Goal: Information Seeking & Learning: Compare options

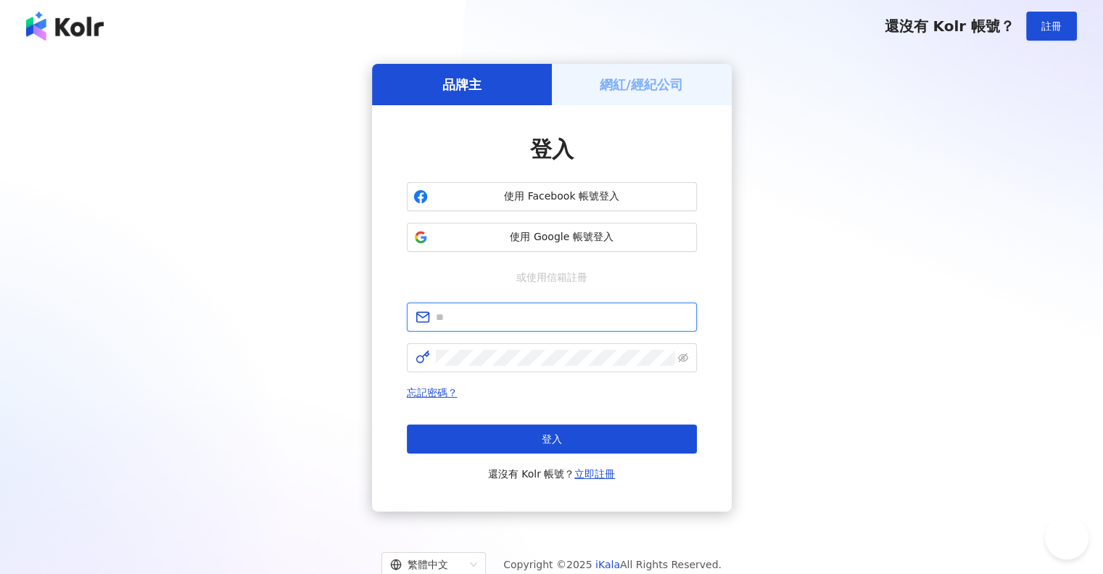
click at [517, 321] on input "text" at bounding box center [562, 317] width 252 height 16
type input "**********"
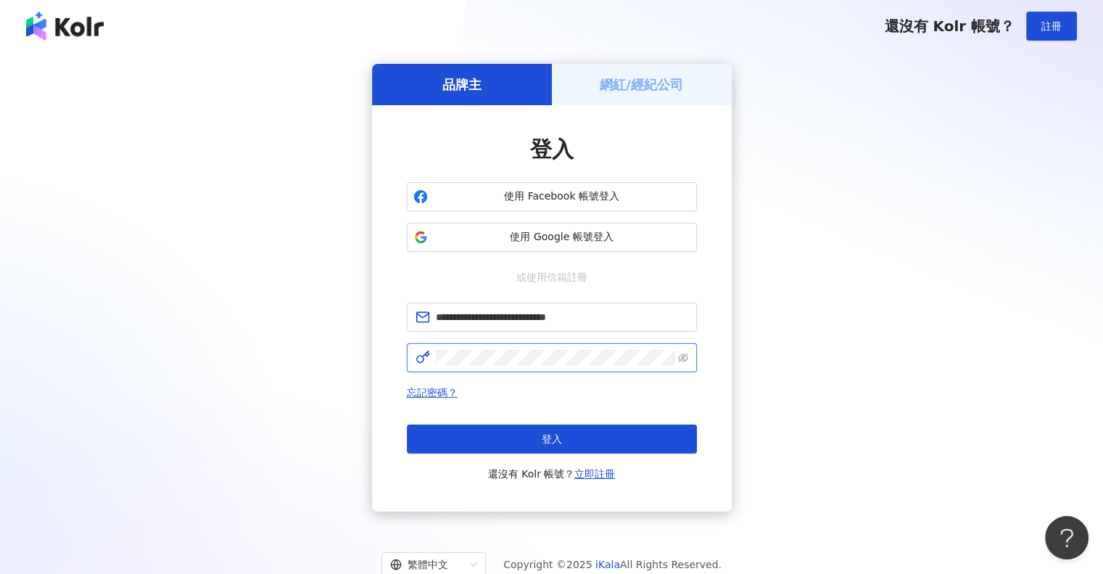
click button "登入" at bounding box center [552, 438] width 290 height 29
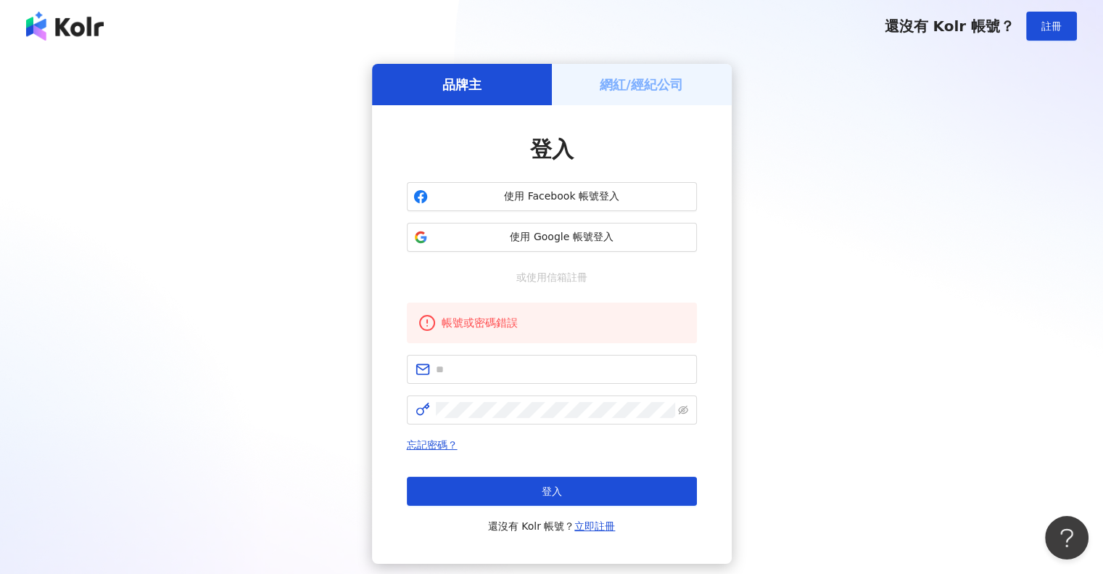
drag, startPoint x: 940, startPoint y: 257, endPoint x: 927, endPoint y: 259, distance: 13.2
click at [940, 257] on div "品牌主 網紅/經紀公司 登入 使用 Facebook 帳號登入 使用 Google 帳號登入 或使用信箱註冊 帳號或密碼錯誤 忘記密碼？ 登入 還沒有 Kol…" at bounding box center [551, 314] width 1069 height 500
click at [550, 365] on input "text" at bounding box center [562, 369] width 252 height 16
type input "**********"
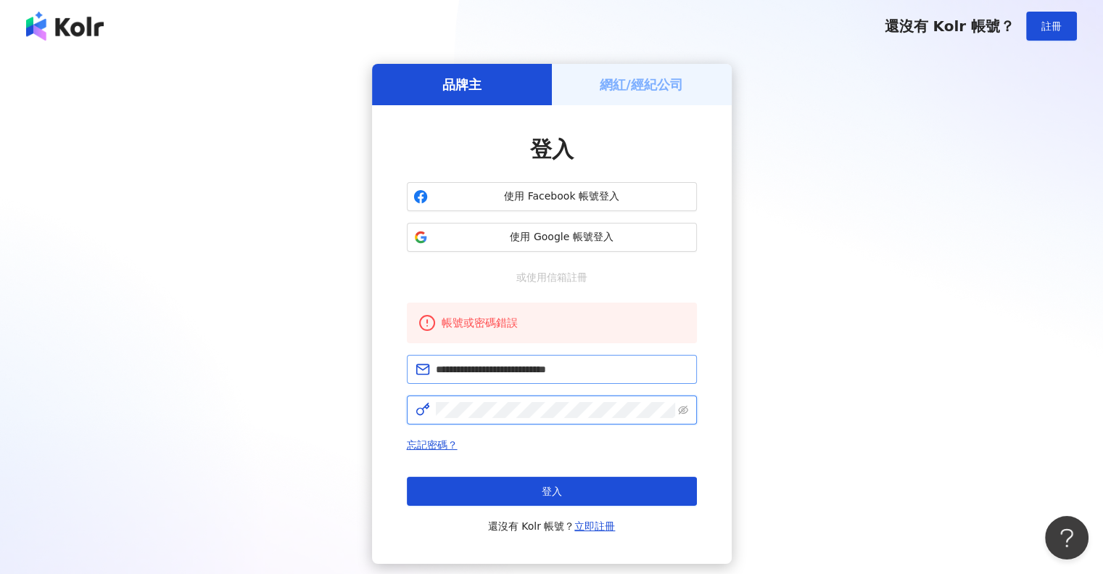
click button "登入" at bounding box center [552, 491] width 290 height 29
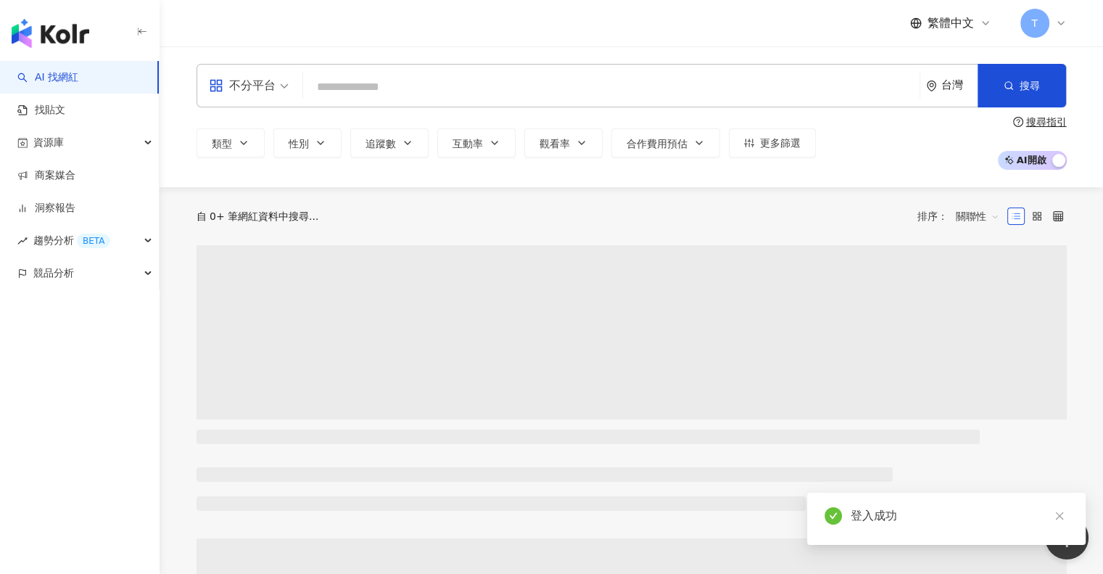
click at [419, 86] on input "search" at bounding box center [611, 87] width 605 height 28
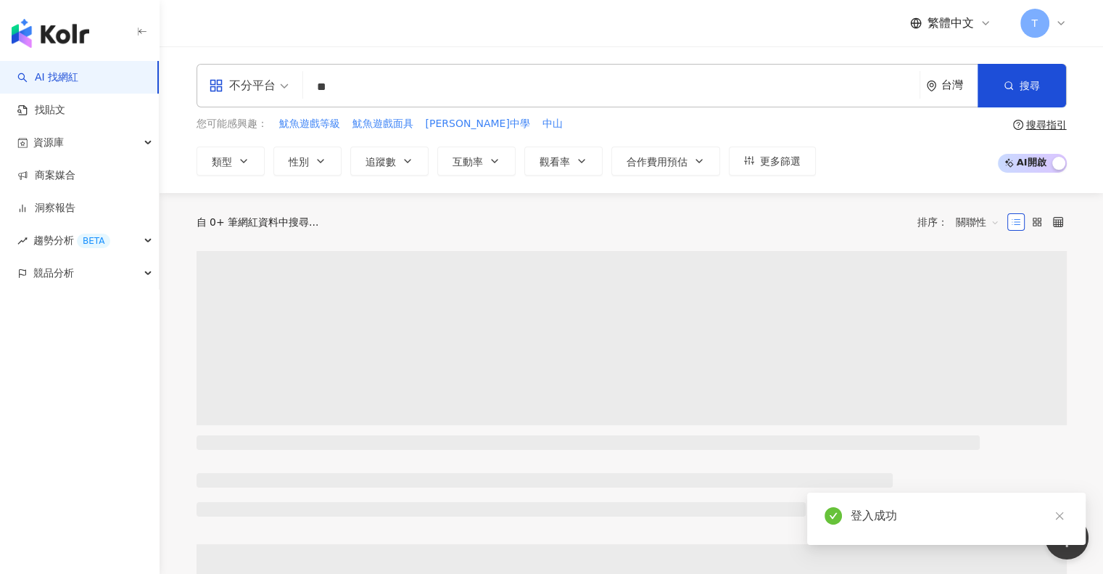
type input "*"
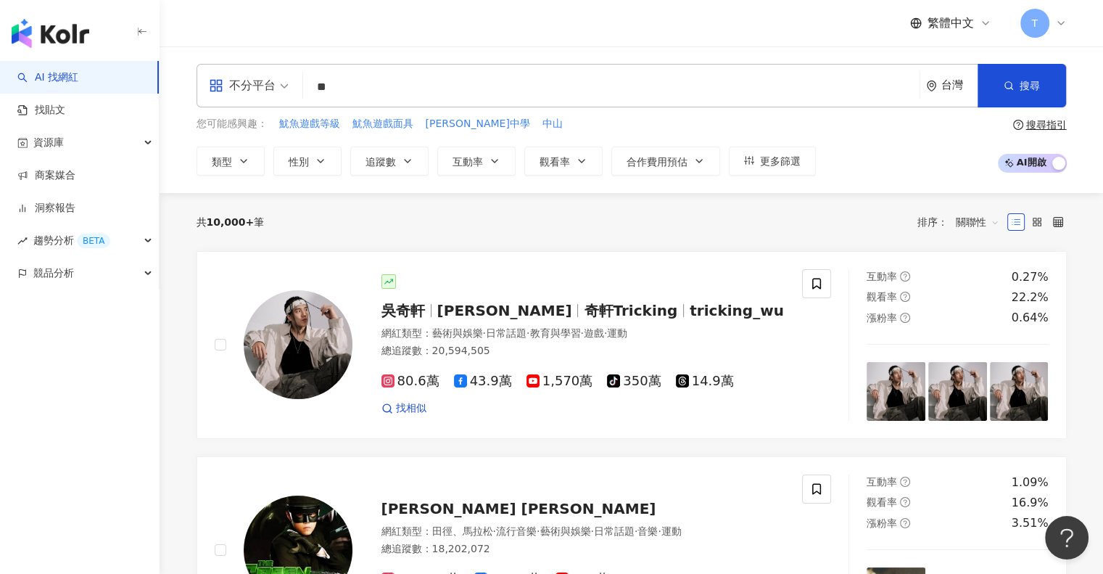
type input "*"
type input "**"
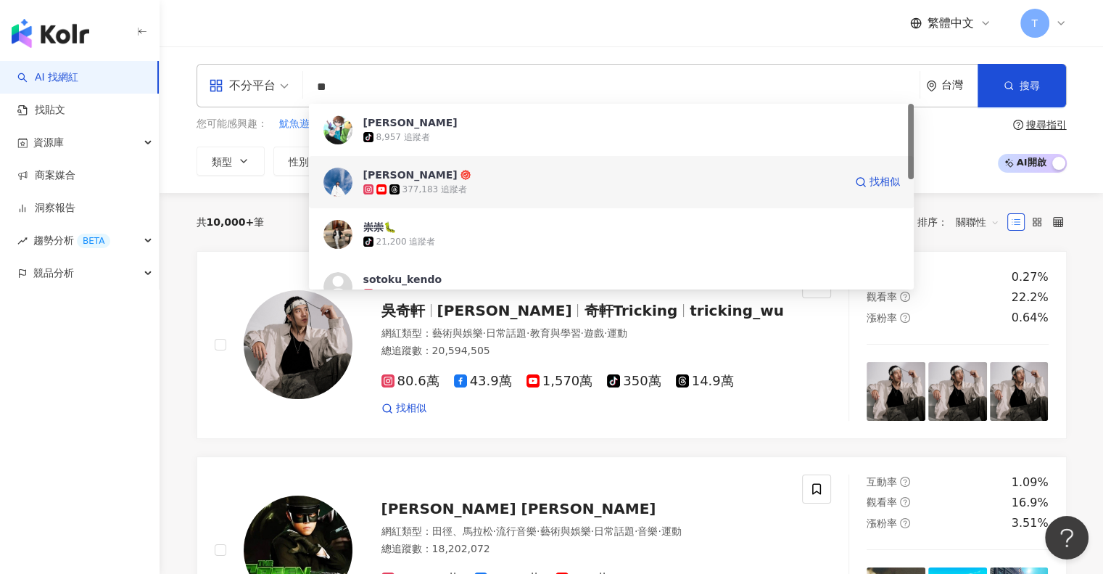
click at [456, 179] on span "Daniel" at bounding box center [603, 175] width 481 height 15
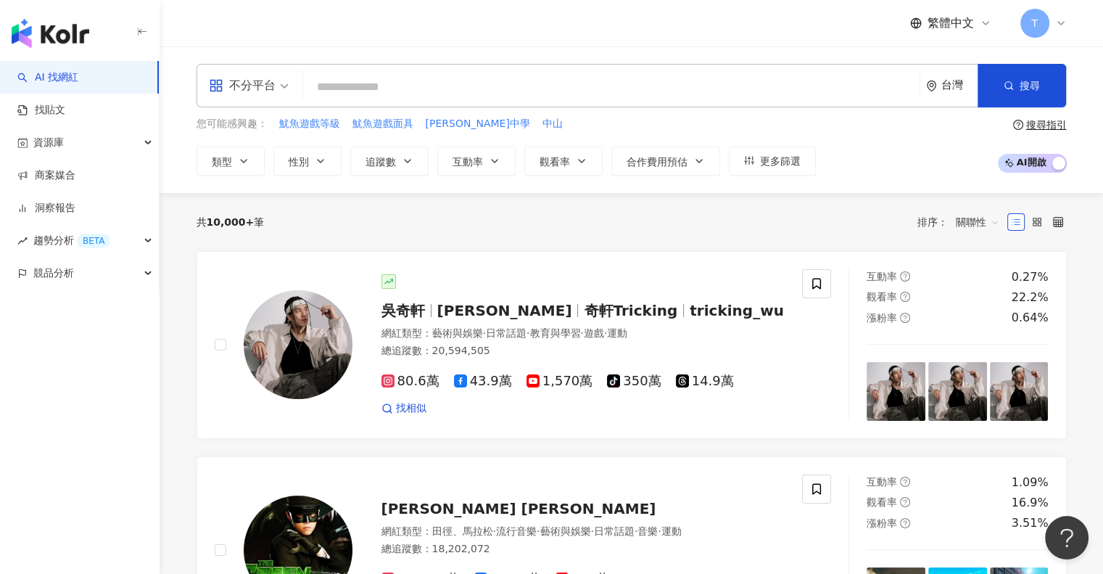
click at [447, 104] on div "不分平台 台灣 搜尋 0d7a41f7-edf9-4ba4-9a23-0cbdfaff9d8d 毛崇崇🐛 tiktok-icon 8,957 追蹤者 Dani…" at bounding box center [632, 86] width 871 height 44
click at [447, 86] on input "search" at bounding box center [611, 87] width 605 height 28
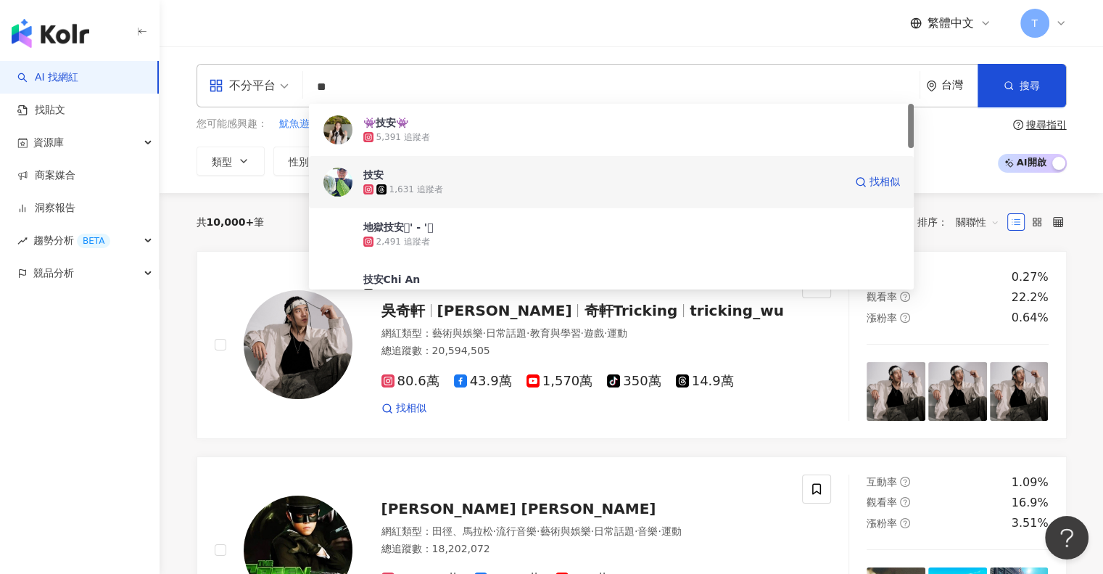
scroll to position [363, 0]
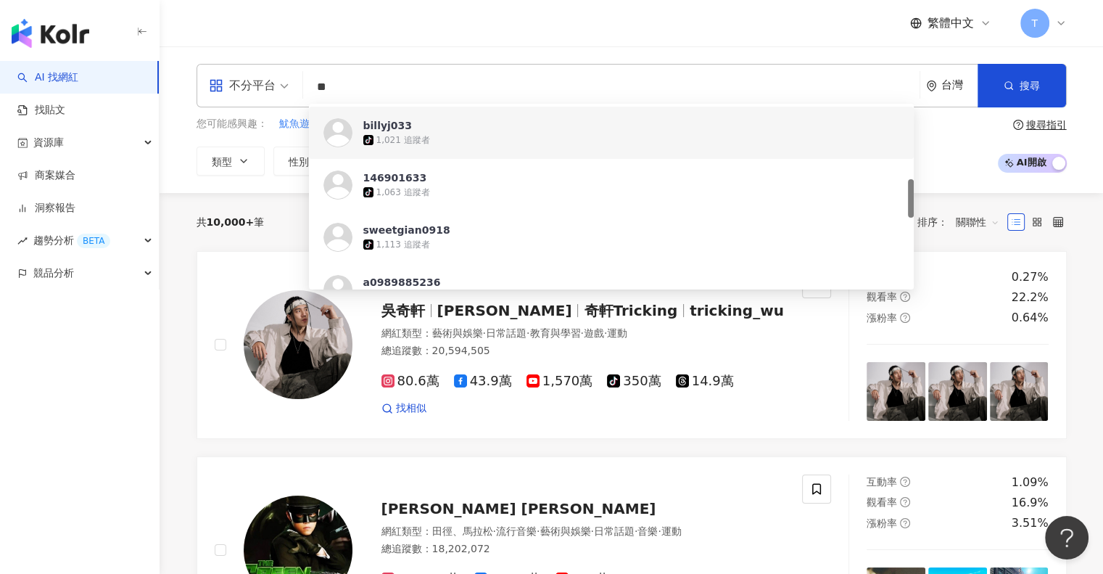
drag, startPoint x: 390, startPoint y: 84, endPoint x: 264, endPoint y: 84, distance: 126.2
click at [264, 84] on div "不分平台 ** 台灣 搜尋 5f7ea9f9-3164-4bbf-8cf7-b5041513d843 https://www.tiktok.com/@bill…" at bounding box center [632, 86] width 871 height 44
paste input "**********"
type input "**********"
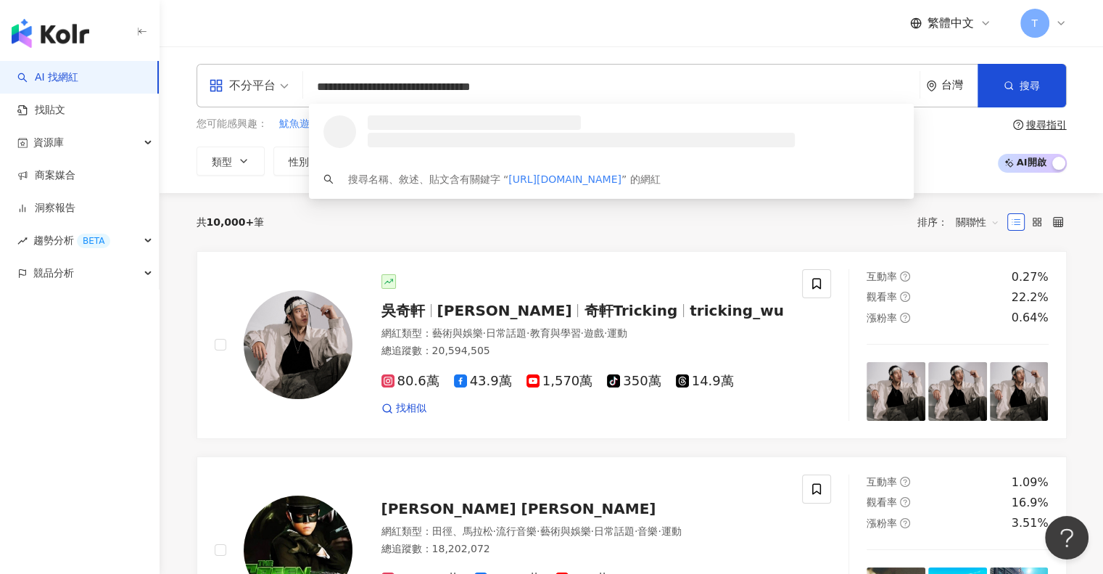
scroll to position [0, 0]
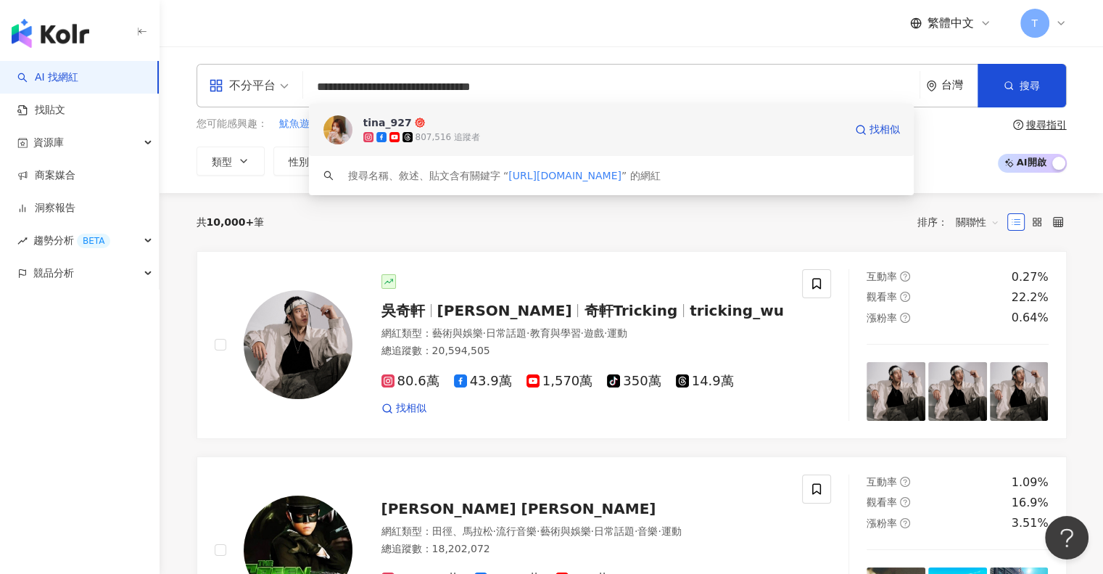
click at [530, 123] on span "tina_927" at bounding box center [603, 122] width 481 height 15
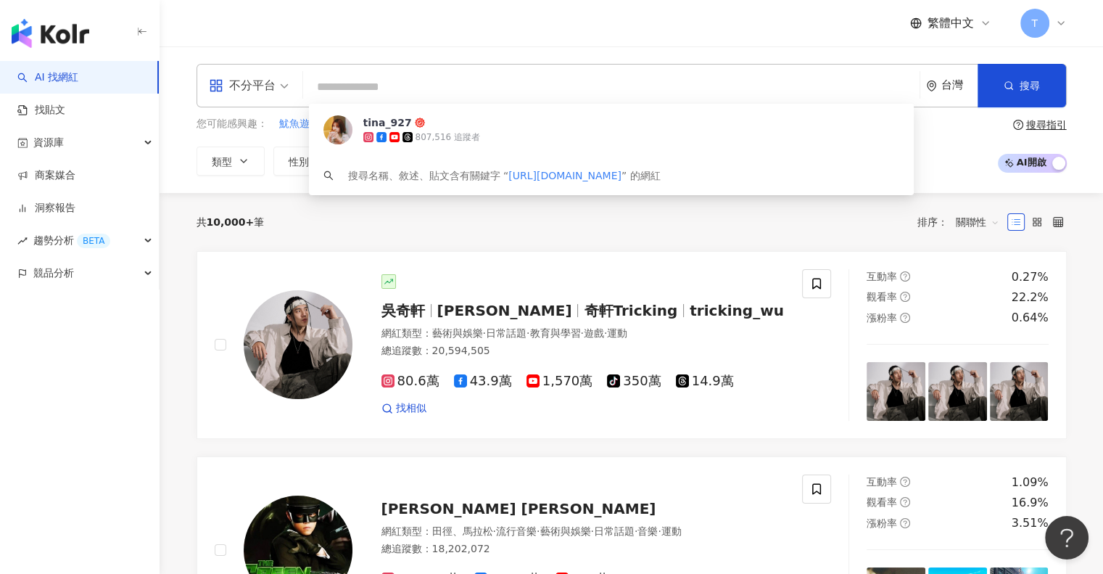
click at [377, 79] on input "search" at bounding box center [611, 87] width 605 height 28
paste input "**"
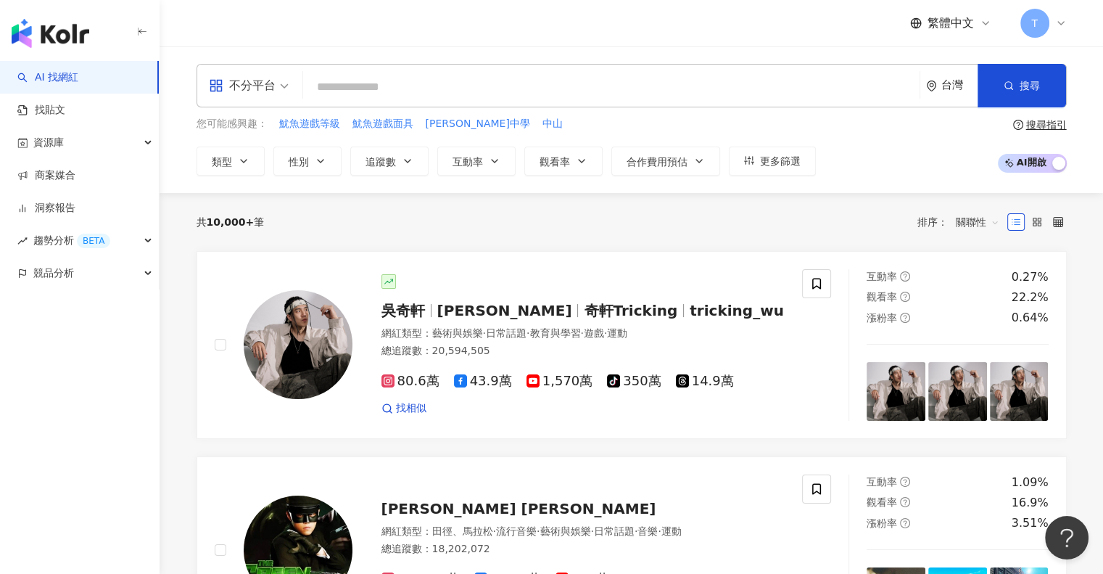
type input "**"
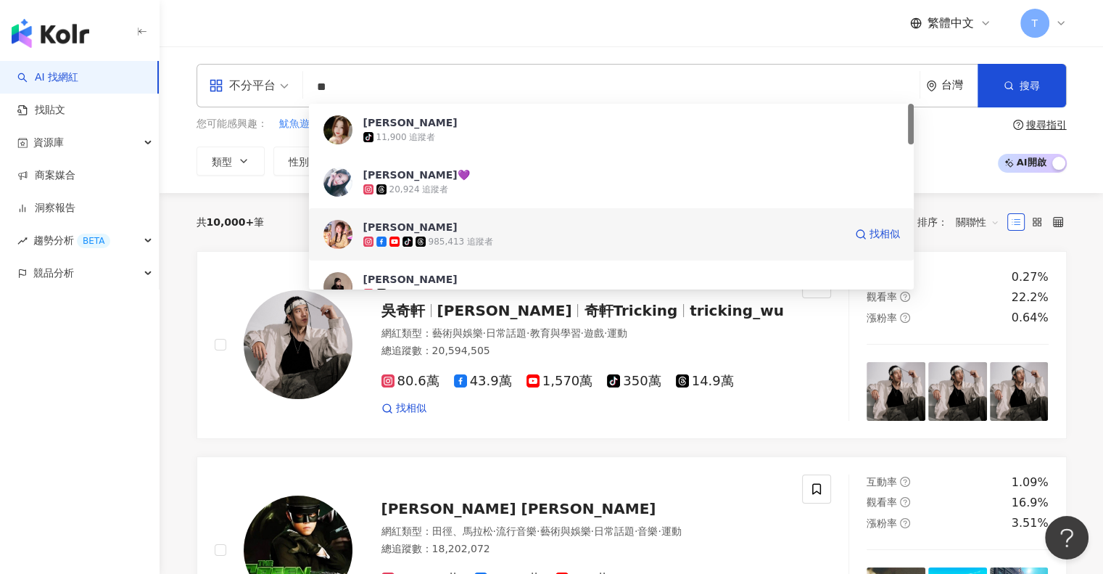
click at [433, 223] on span "[PERSON_NAME]" at bounding box center [603, 227] width 481 height 15
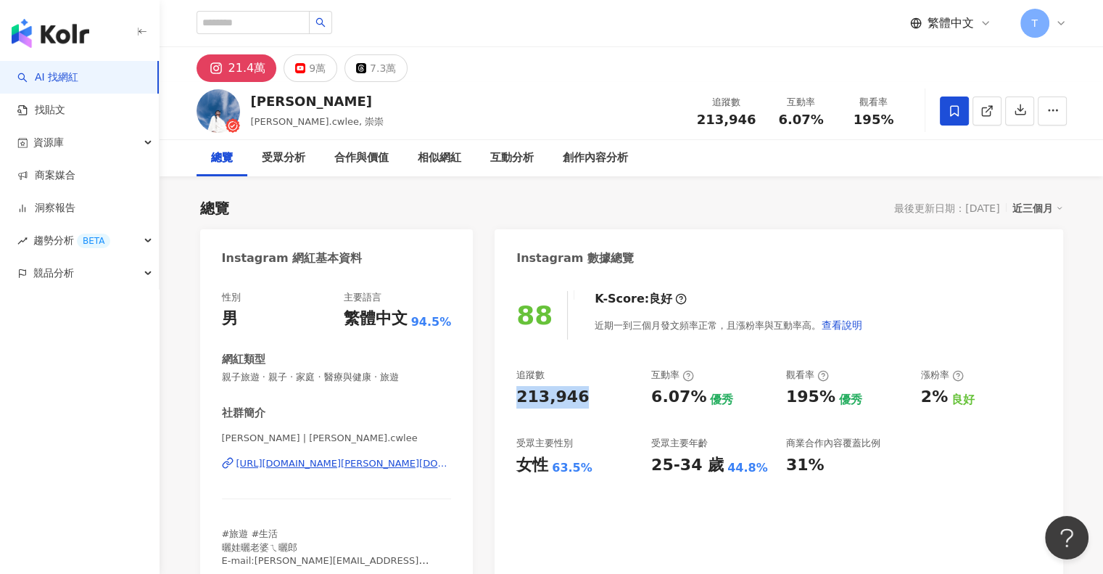
drag, startPoint x: 517, startPoint y: 392, endPoint x: 594, endPoint y: 388, distance: 77.7
click at [594, 388] on div "213,946" at bounding box center [577, 397] width 120 height 22
drag, startPoint x: 464, startPoint y: 509, endPoint x: 432, endPoint y: 482, distance: 42.7
click at [462, 509] on div "性別 男 主要語言 繁體中文 94.5% 網紅類型 親子旅遊 · 親子 · 家庭 · 醫療與健康 · 旅遊 社群簡介 崇崇 Daniel | daniel.c…" at bounding box center [337, 432] width 274 height 313
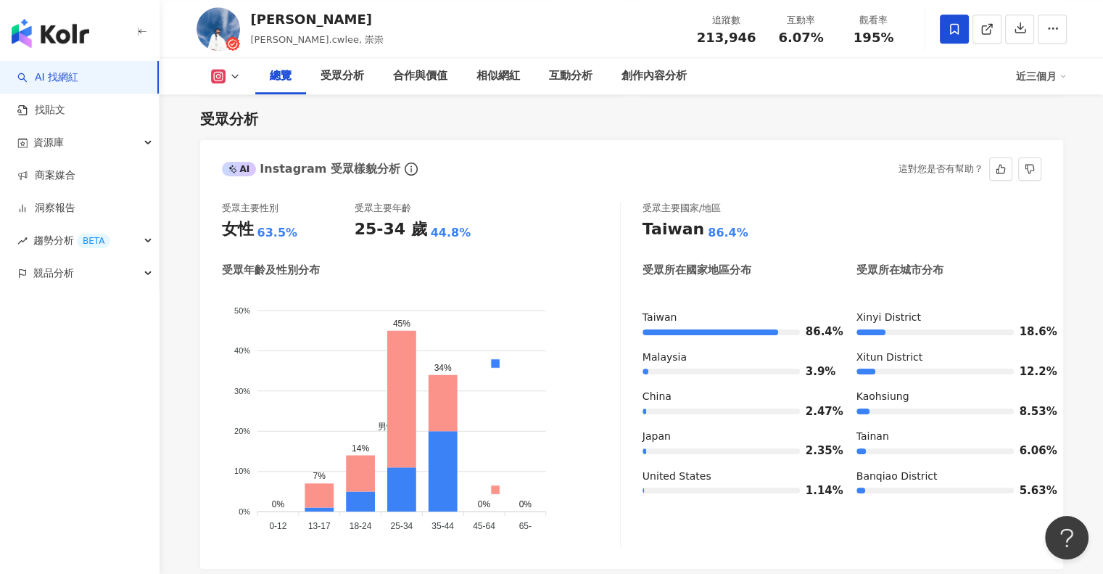
scroll to position [1306, 0]
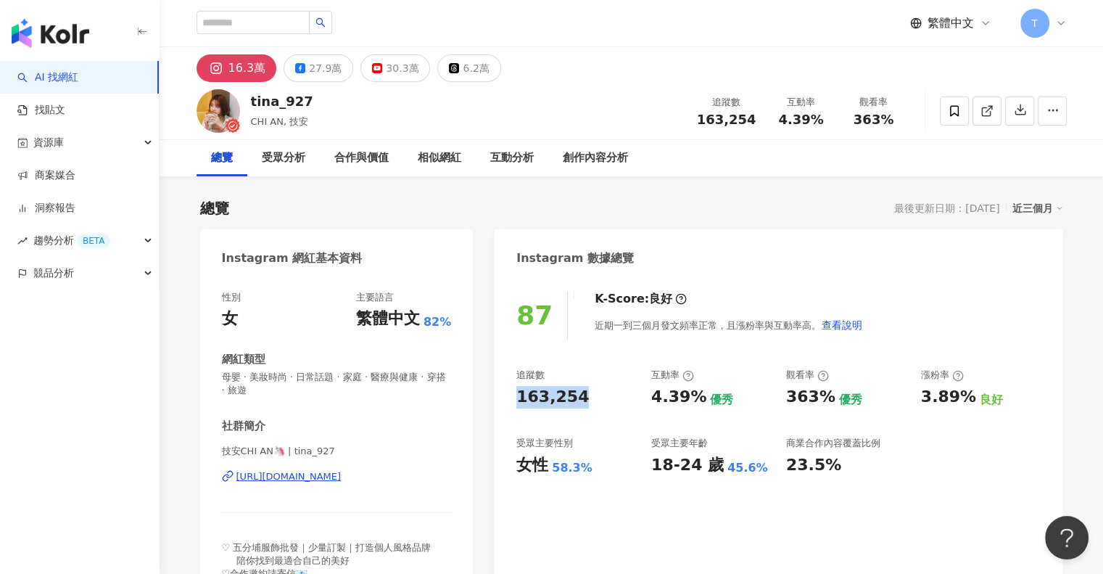
drag, startPoint x: 517, startPoint y: 401, endPoint x: 604, endPoint y: 400, distance: 87.8
click at [604, 400] on div "163,254" at bounding box center [577, 397] width 120 height 22
copy div "163,254"
click at [425, 436] on div "社群簡介 技安CHI AN🦄 | tina_927 https://www.instagram.com/tina_927/ ♡ 五分埔服飾批發｜少量訂製｜打造…" at bounding box center [337, 500] width 230 height 162
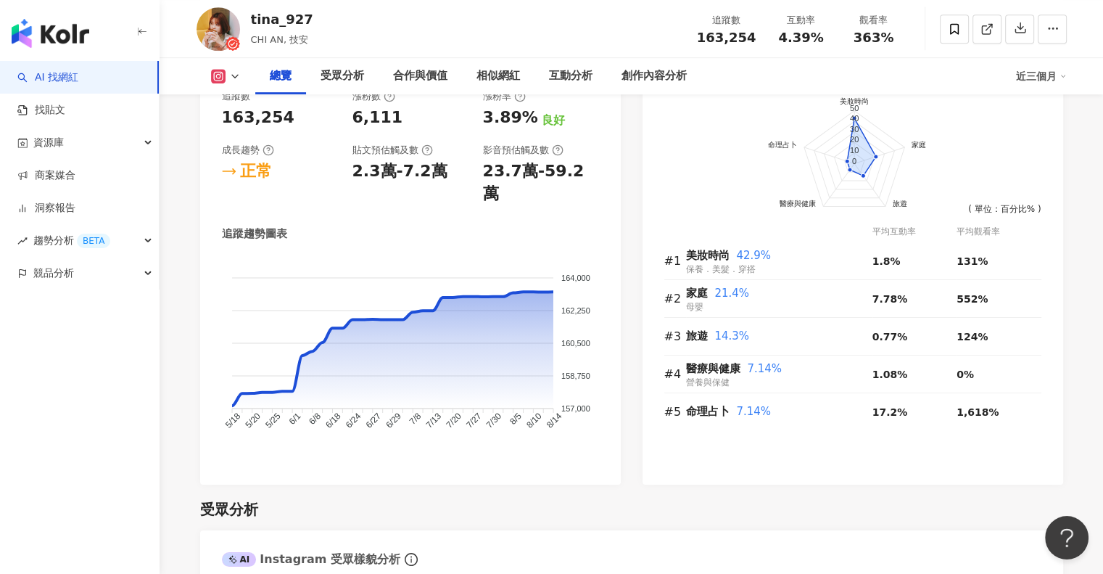
scroll to position [1233, 0]
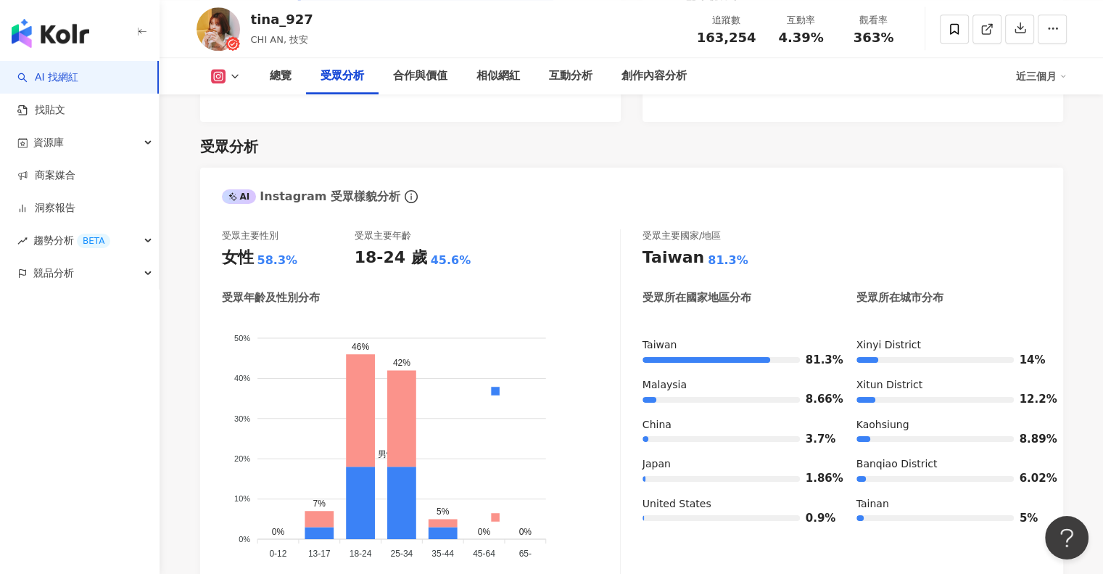
click at [233, 76] on polyline at bounding box center [235, 76] width 6 height 3
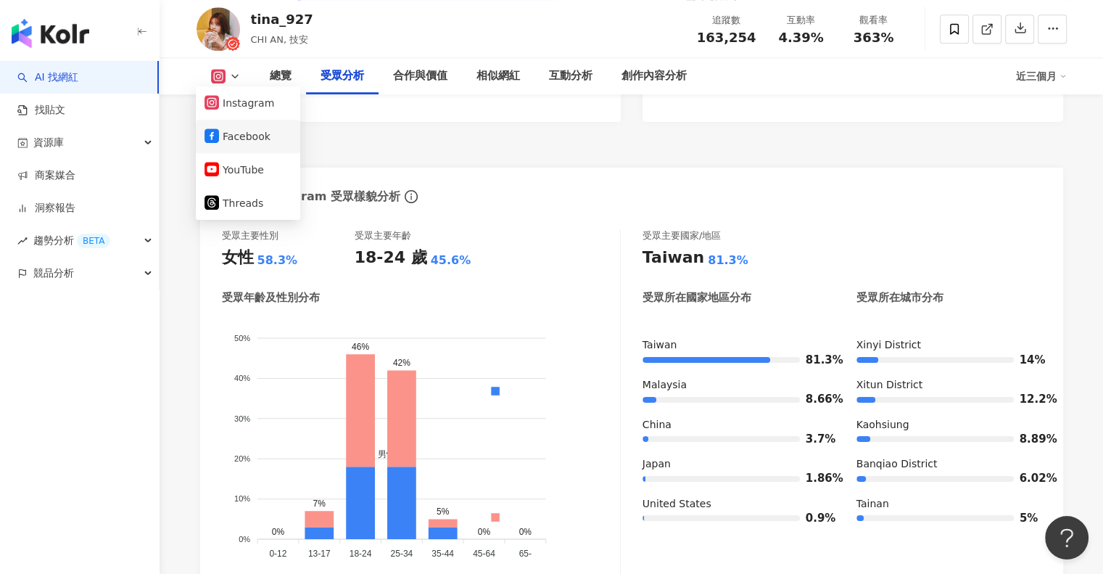
click at [239, 132] on button "Facebook" at bounding box center [248, 136] width 87 height 20
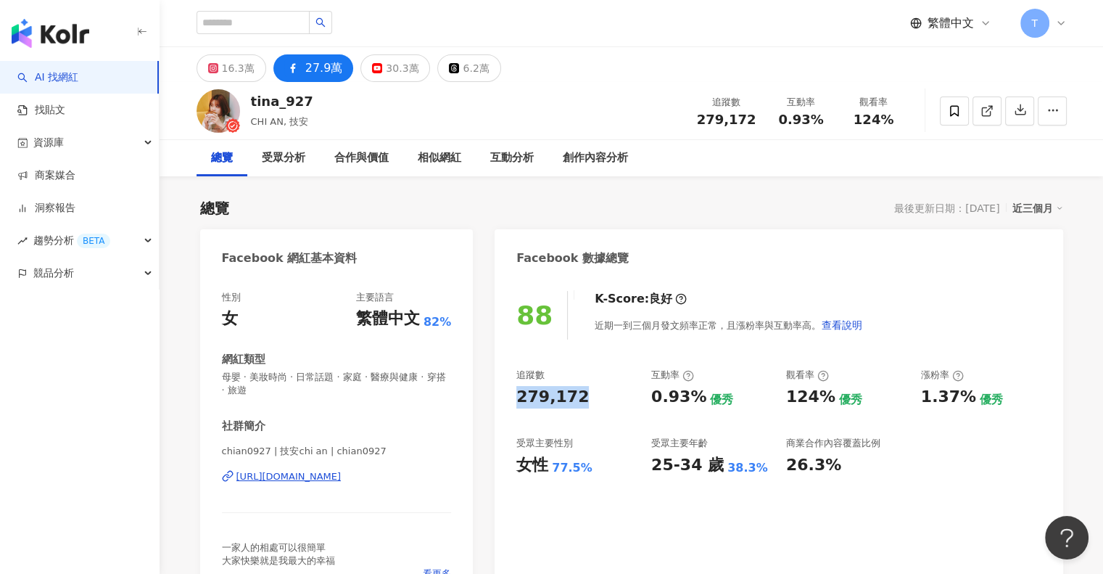
drag, startPoint x: 518, startPoint y: 403, endPoint x: 583, endPoint y: 402, distance: 64.6
click at [583, 402] on div "279,172" at bounding box center [577, 397] width 120 height 22
copy div "279,172"
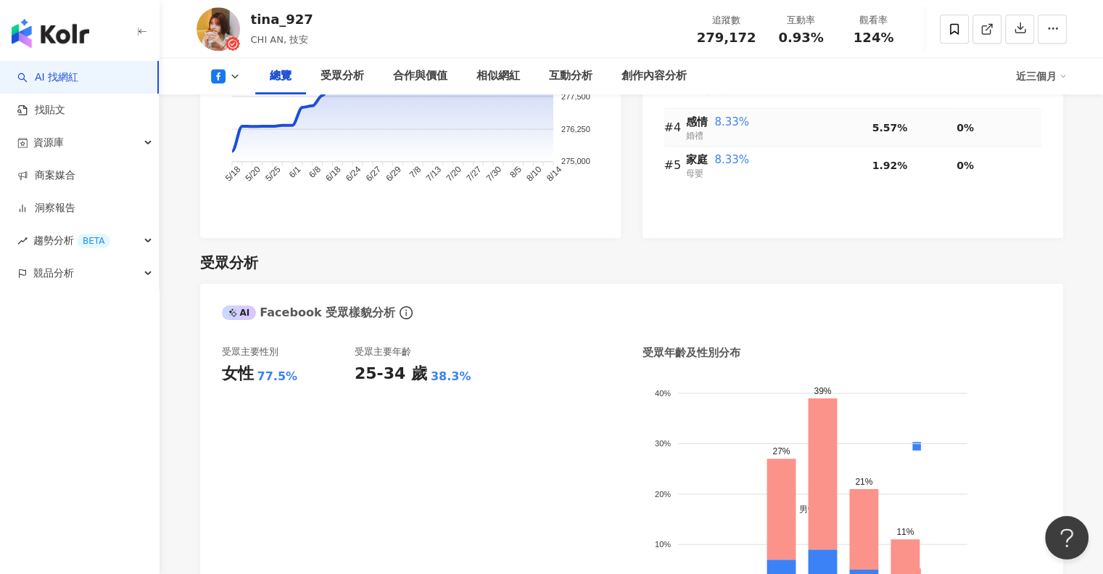
scroll to position [1233, 0]
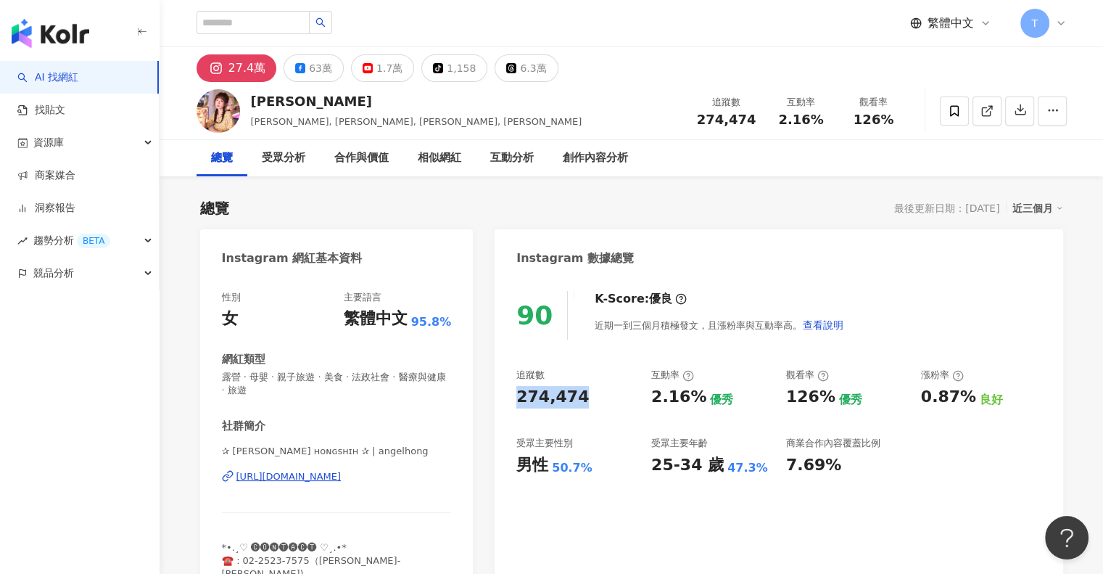
drag, startPoint x: 538, startPoint y: 396, endPoint x: 583, endPoint y: 395, distance: 45.0
click at [583, 395] on div "90 K-Score : 優良 近期一到三個月積極發文，且漲粉率與互動率高。 查看說明 追蹤數 274,474 互動率 2.16% 優秀 觀看率 126% 優…" at bounding box center [779, 445] width 568 height 339
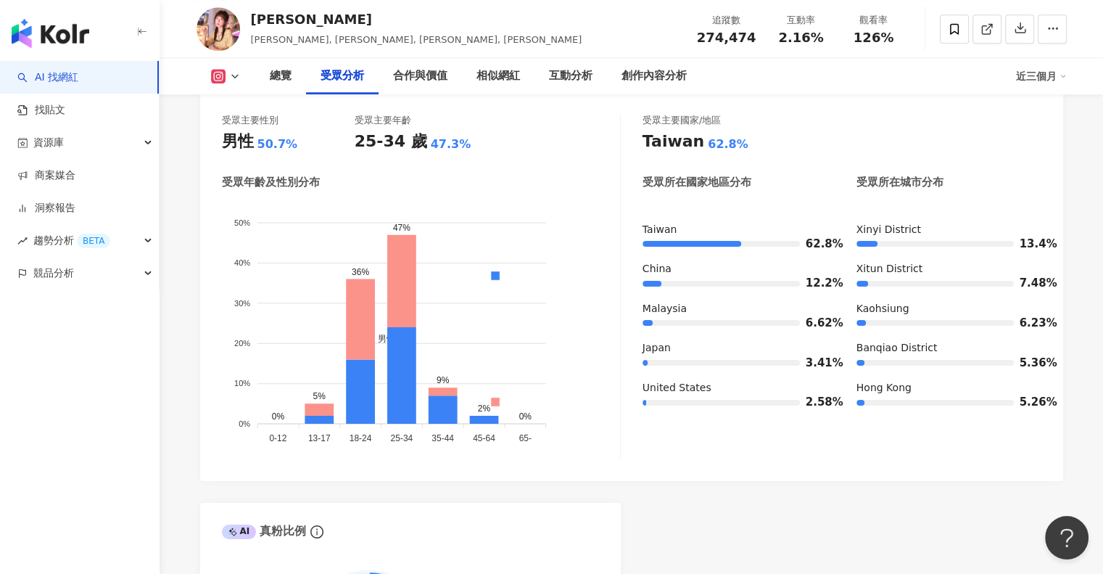
scroll to position [1233, 0]
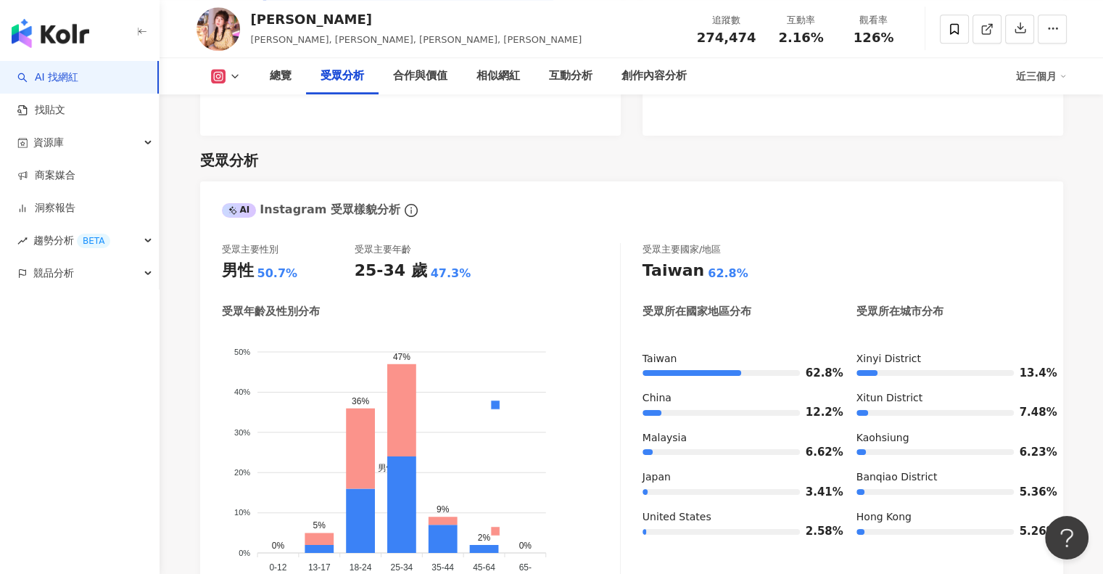
click at [220, 72] on rect at bounding box center [219, 76] width 12 height 11
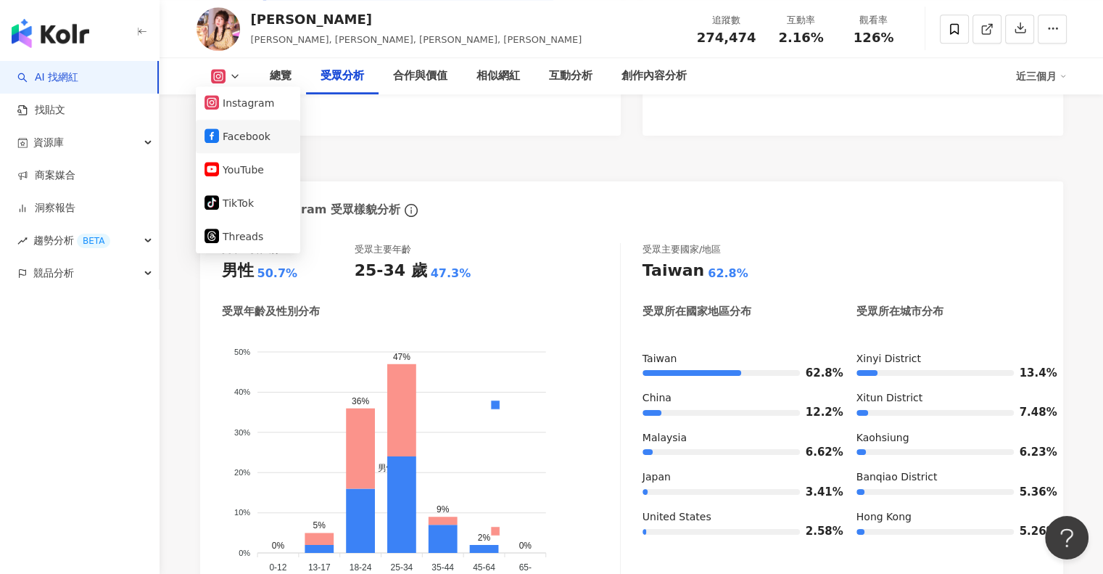
click at [241, 141] on button "Facebook" at bounding box center [248, 136] width 87 height 20
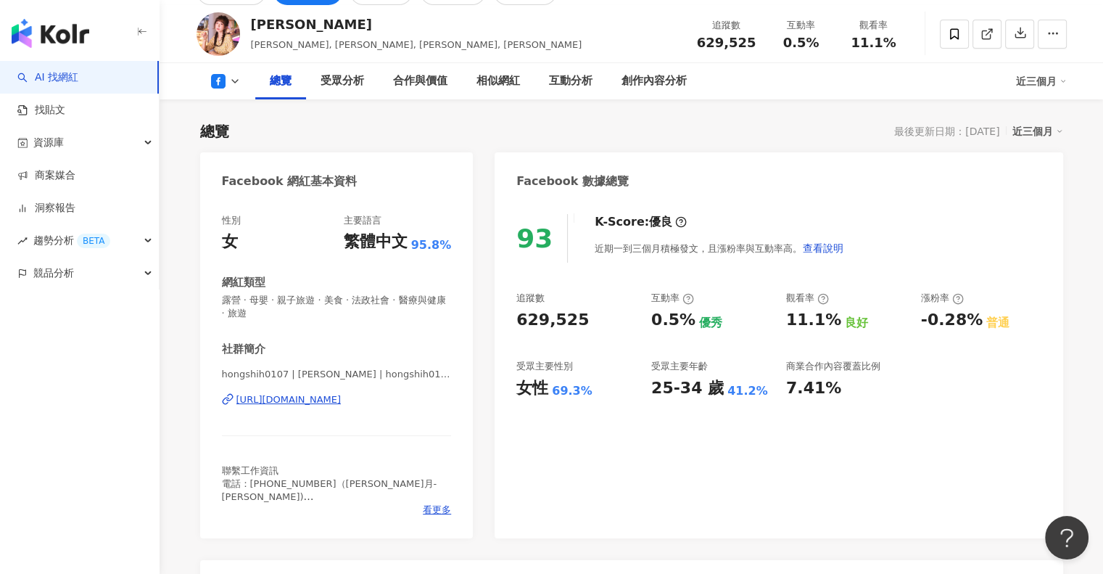
scroll to position [73, 0]
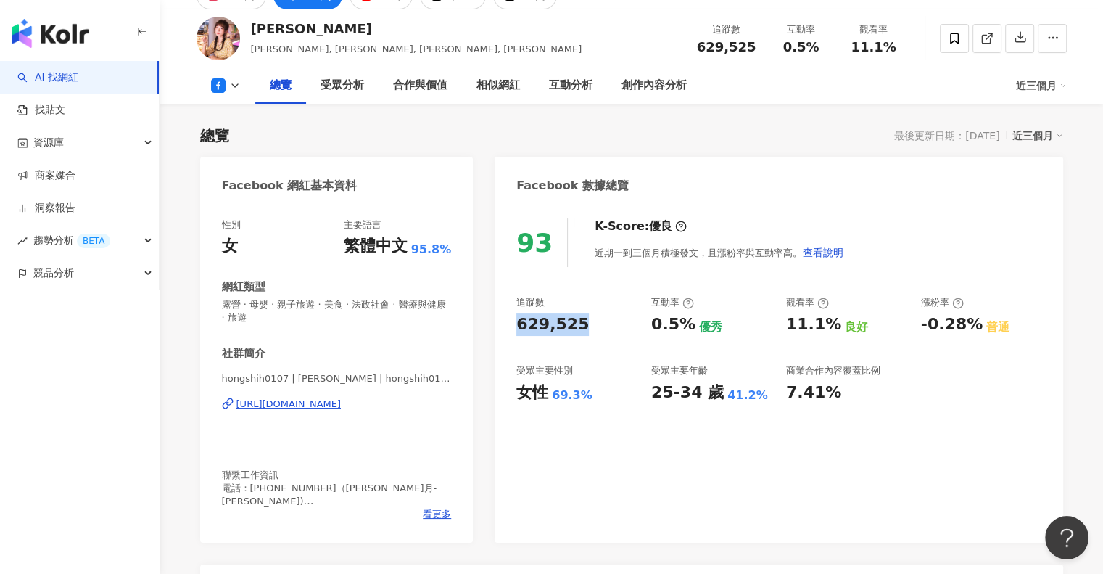
drag, startPoint x: 519, startPoint y: 325, endPoint x: 593, endPoint y: 325, distance: 74.7
click at [593, 325] on div "629,525" at bounding box center [577, 324] width 120 height 22
copy div "629,525"
click at [569, 365] on div "受眾主要性別" at bounding box center [545, 370] width 57 height 13
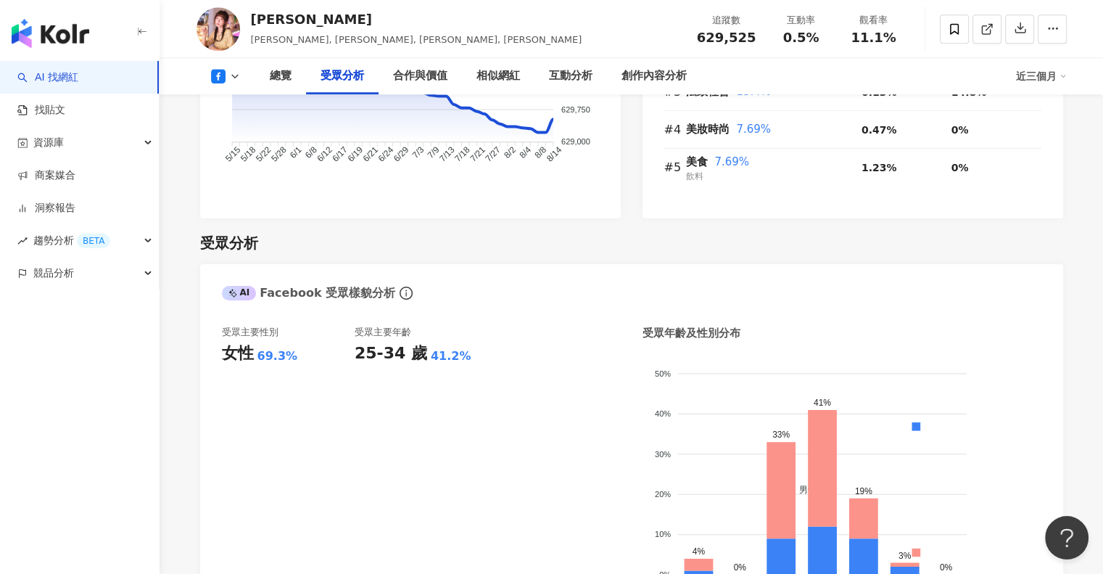
scroll to position [1233, 0]
